Goal: Obtain resource: Download file/media

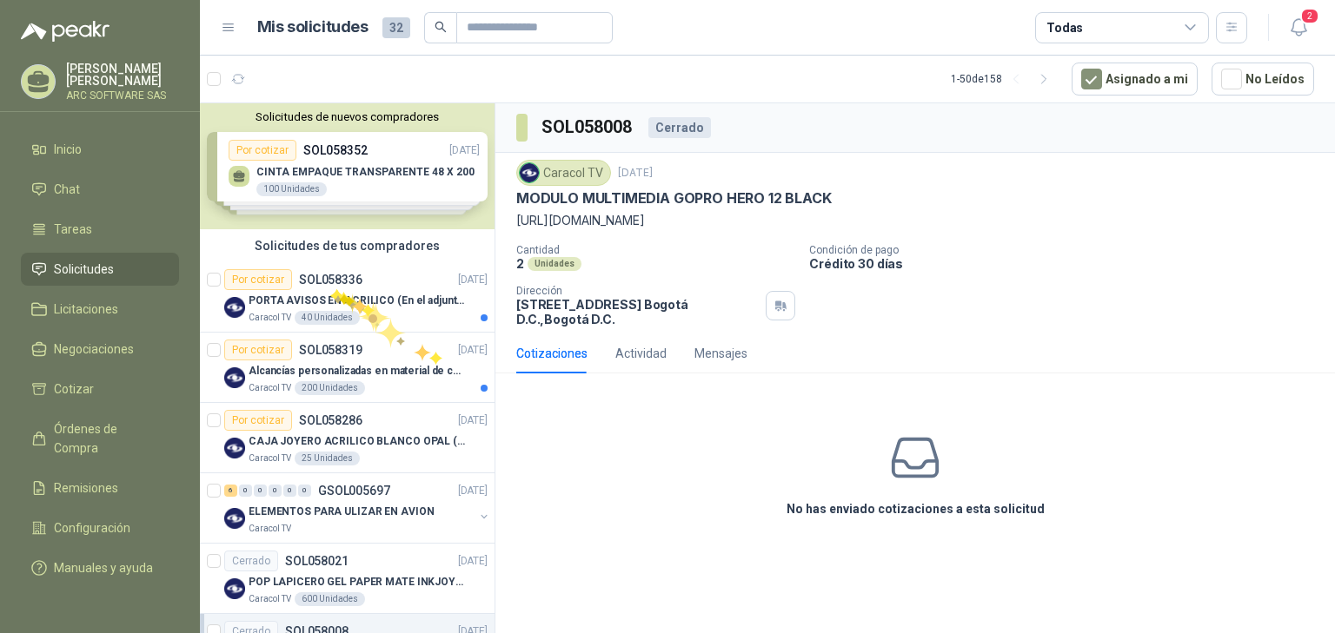
click at [330, 290] on div "PORTA AVISOS EN ACRILICO (En el adjunto mas informacion)" at bounding box center [368, 300] width 239 height 21
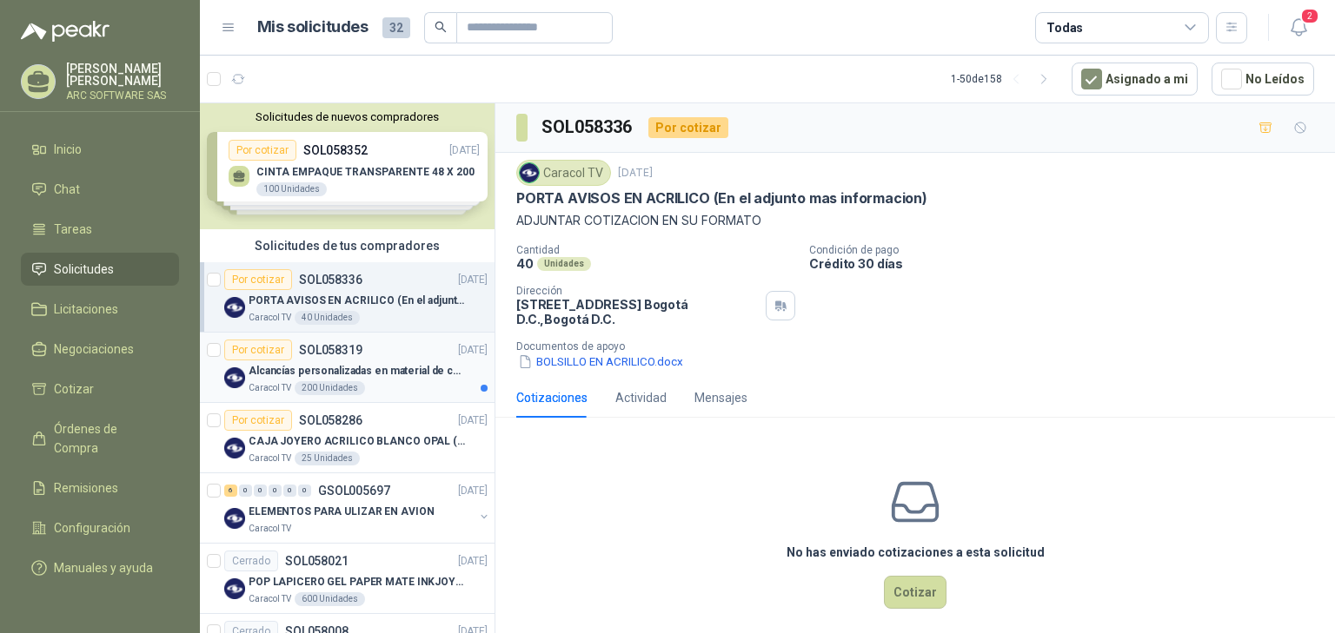
click at [329, 375] on p "Alcancías personalizadas en material de cerámica (VER ADJUNTO)" at bounding box center [357, 371] width 216 height 17
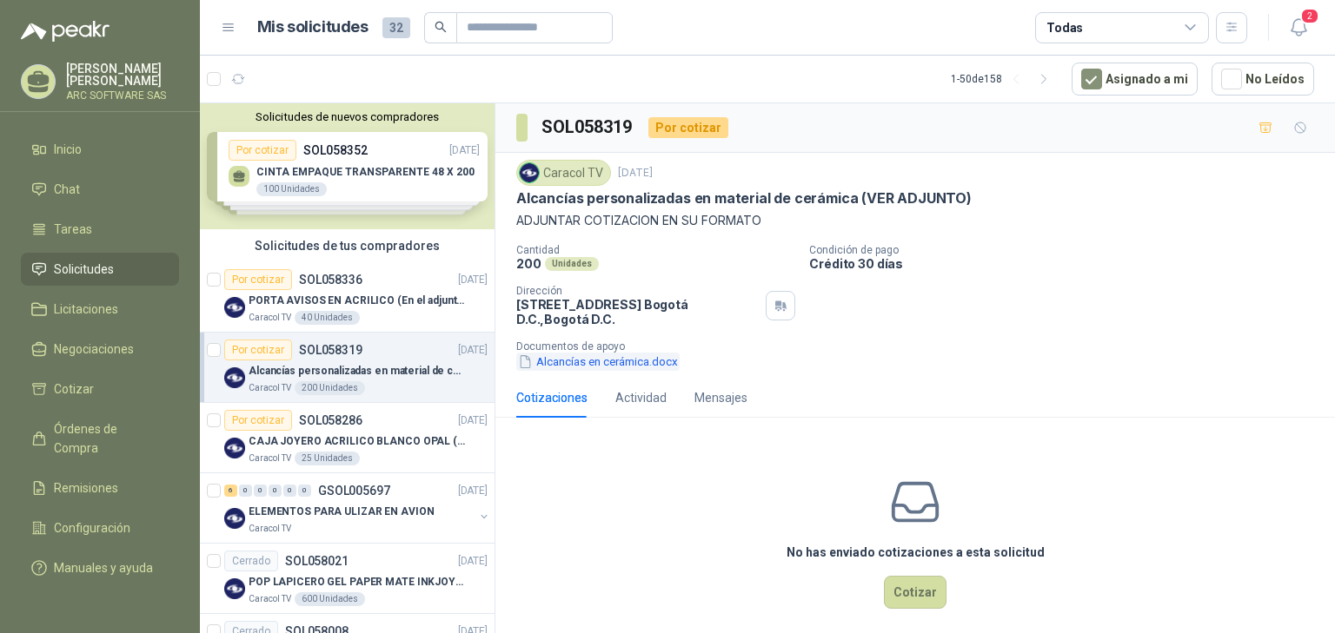
click at [584, 368] on button "Alcancías en cerámica.docx" at bounding box center [597, 362] width 163 height 18
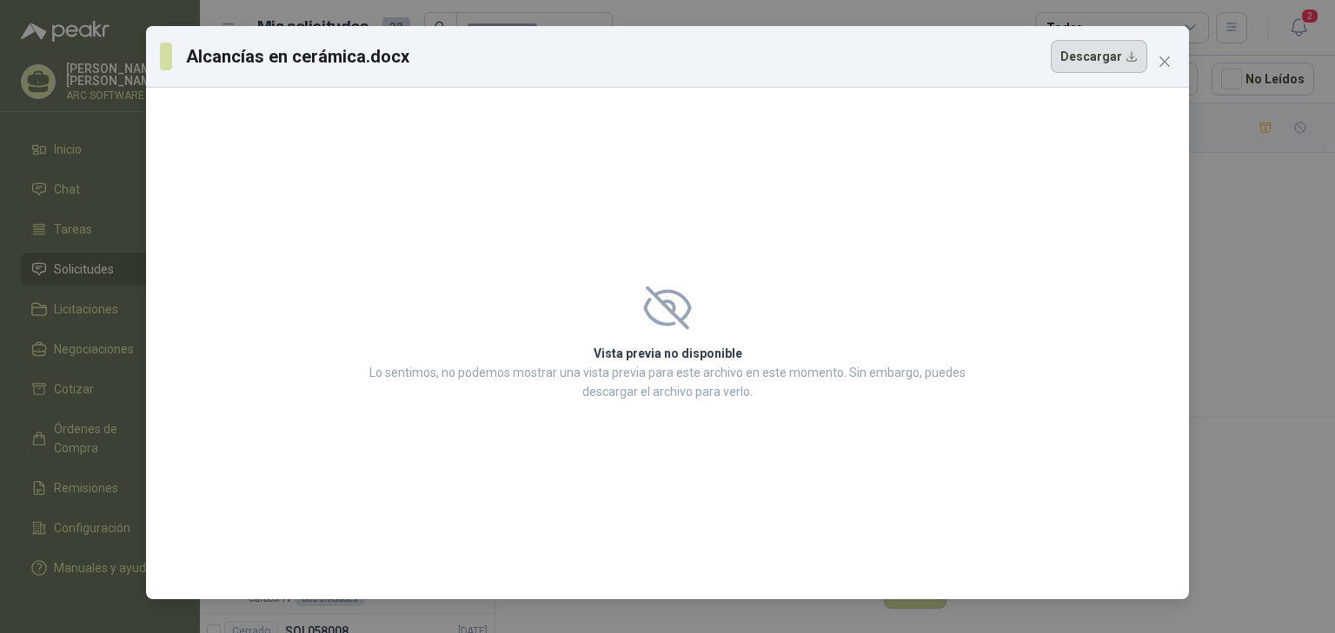
click at [1098, 56] on button "Descargar" at bounding box center [1099, 56] width 96 height 33
click at [1088, 61] on button "Descargar" at bounding box center [1099, 56] width 96 height 33
click at [1251, 235] on div "Alcancías en cerámica.docx Descargar Vista previa no disponible Lo sentimos, no…" at bounding box center [667, 316] width 1335 height 633
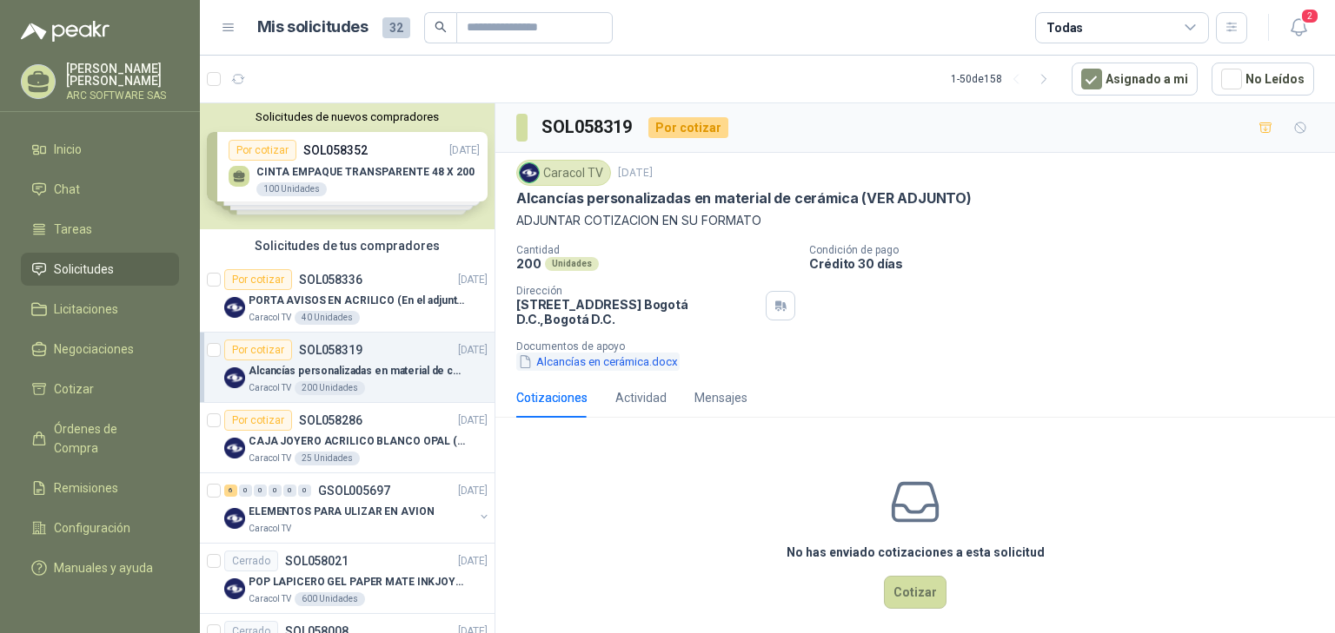
click at [629, 364] on button "Alcancías en cerámica.docx" at bounding box center [597, 362] width 163 height 18
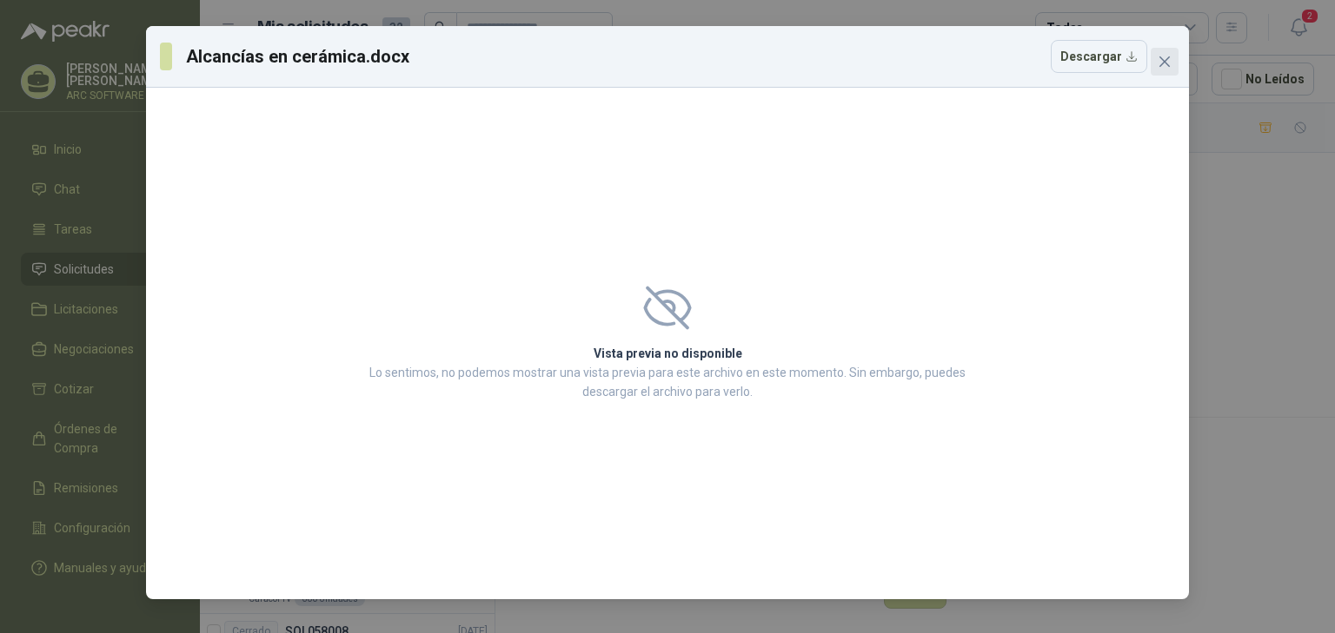
click at [1175, 68] on span "Close" at bounding box center [1165, 62] width 28 height 14
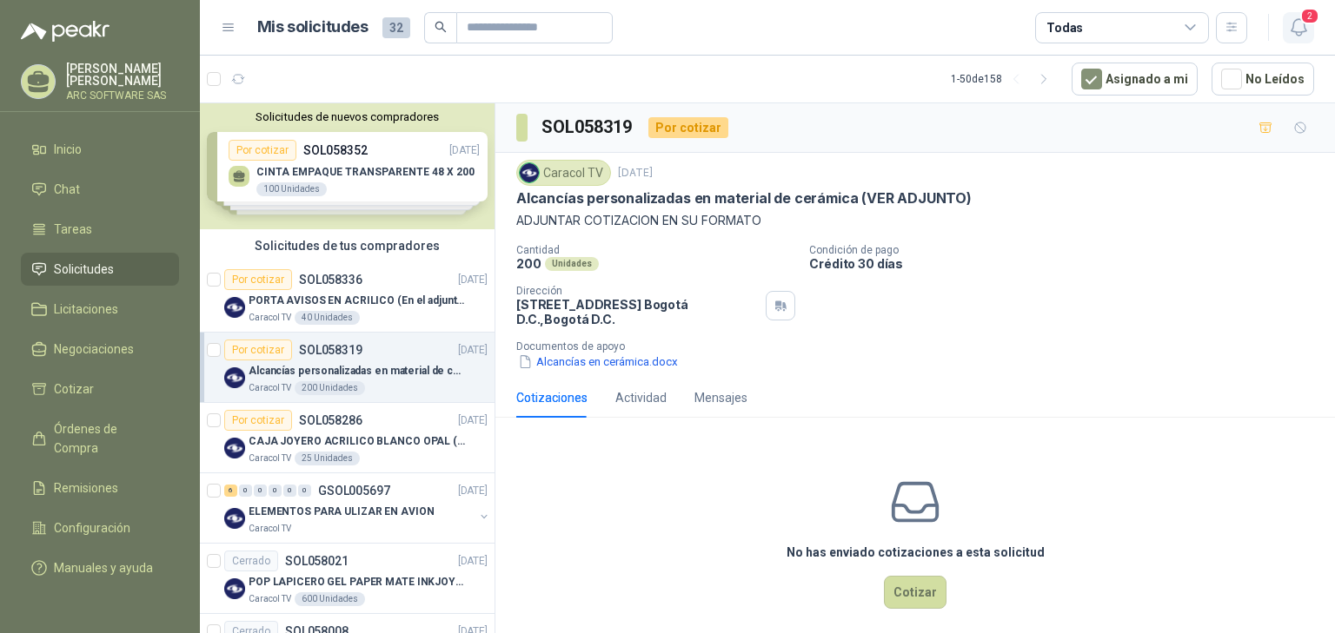
click at [1305, 22] on span "2" at bounding box center [1309, 16] width 19 height 17
